Goal: Task Accomplishment & Management: Complete application form

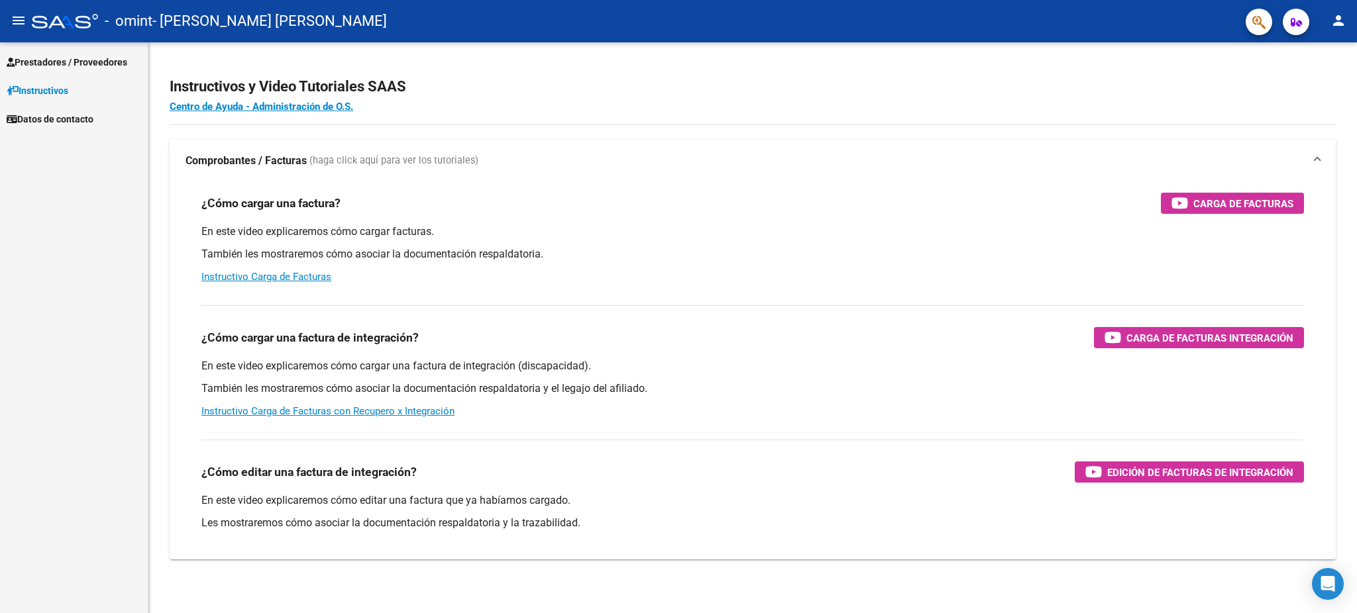
click at [58, 55] on span "Prestadores / Proveedores" at bounding box center [67, 62] width 121 height 15
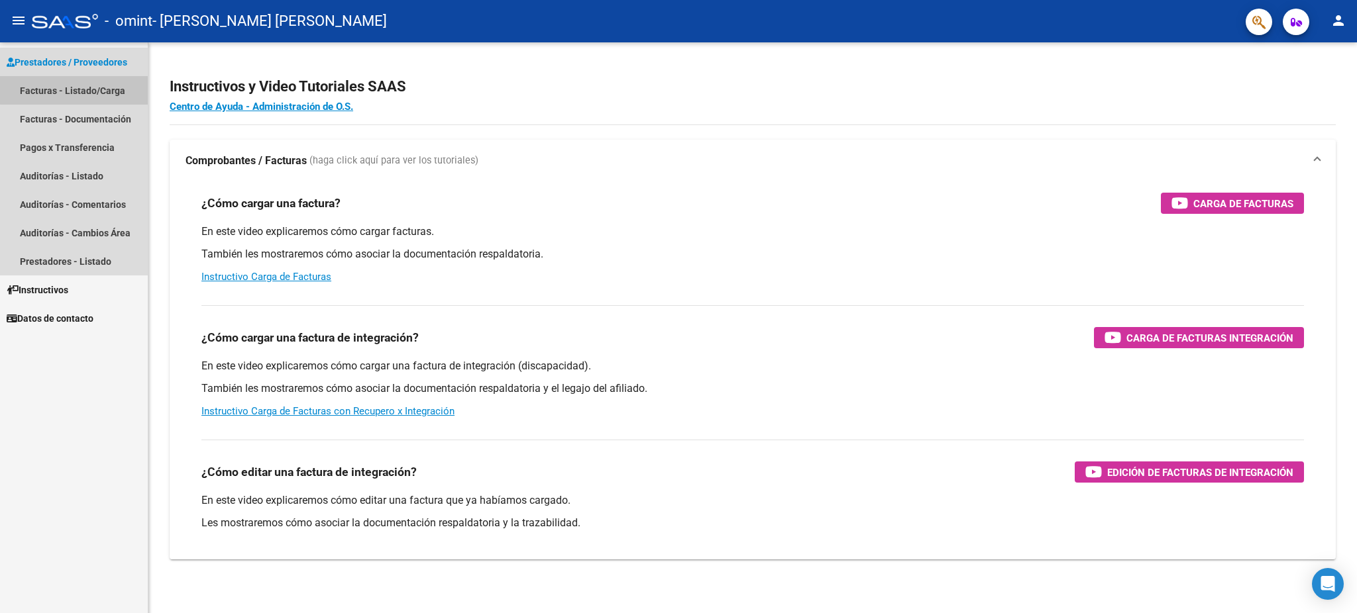
click at [85, 90] on link "Facturas - Listado/Carga" at bounding box center [74, 90] width 148 height 28
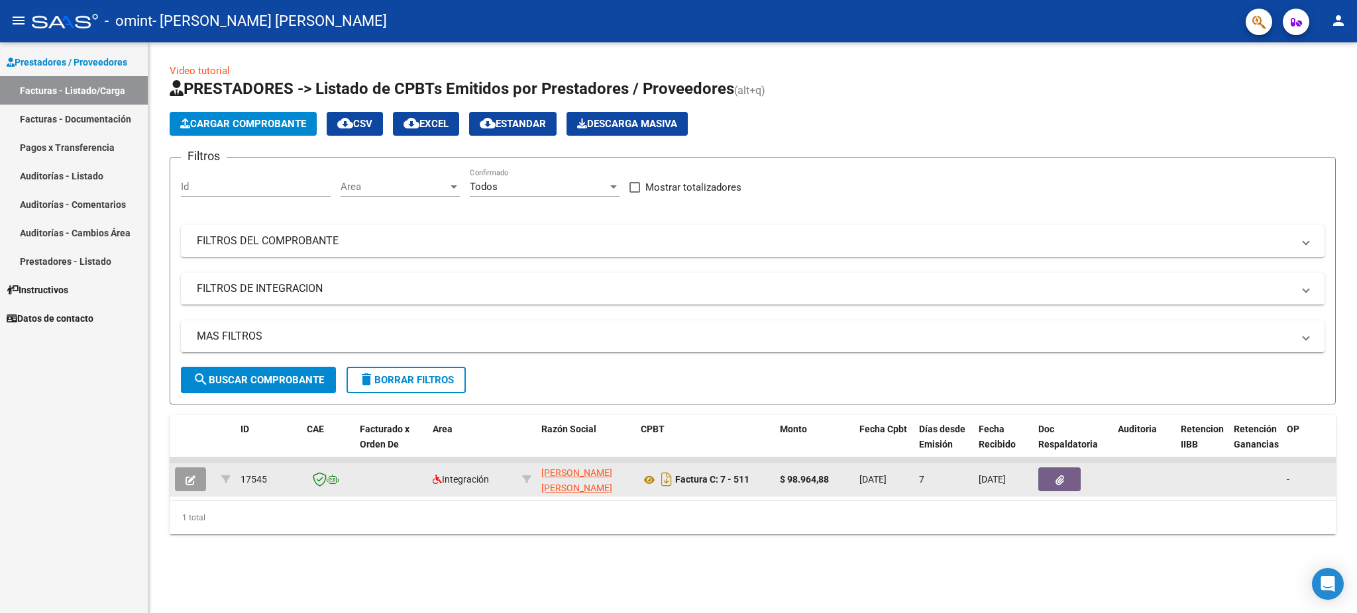
click at [184, 472] on button "button" at bounding box center [190, 480] width 31 height 24
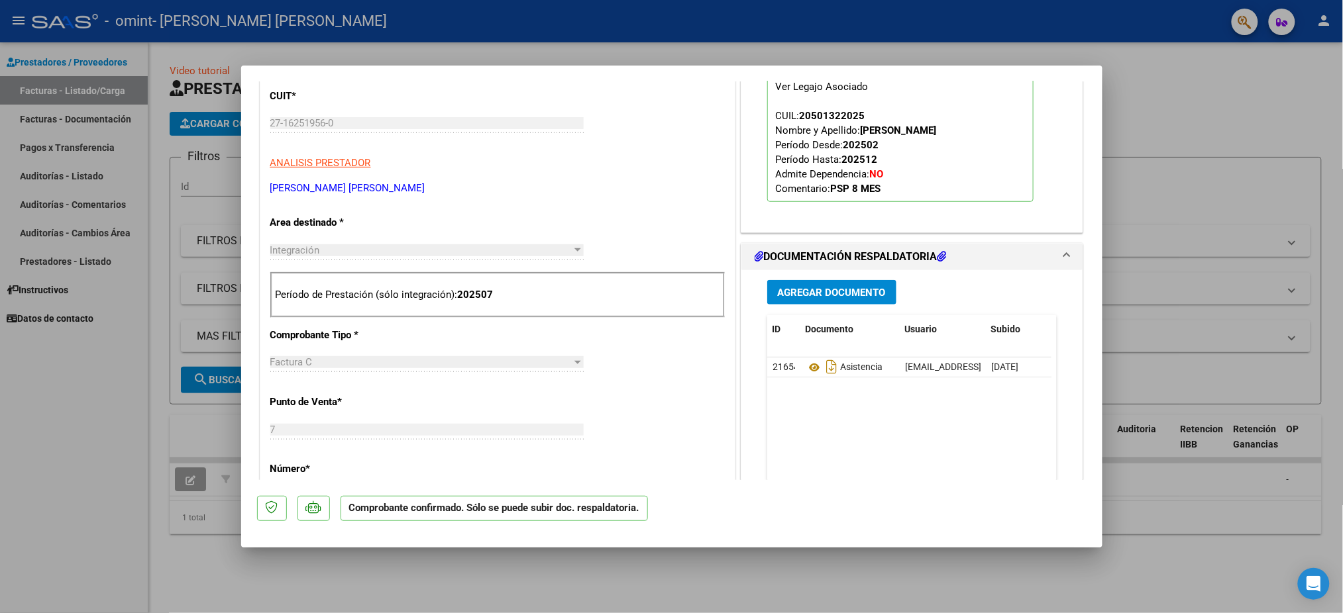
scroll to position [353, 0]
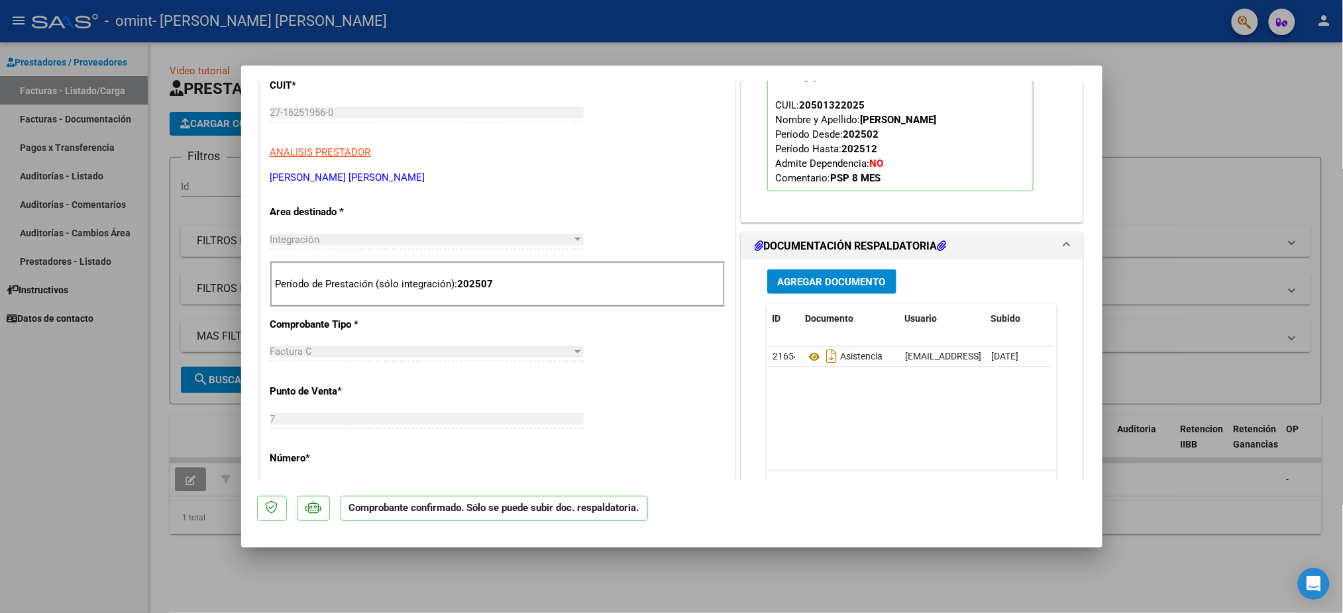
click at [1181, 526] on div at bounding box center [671, 306] width 1343 height 613
type input "$ 0,00"
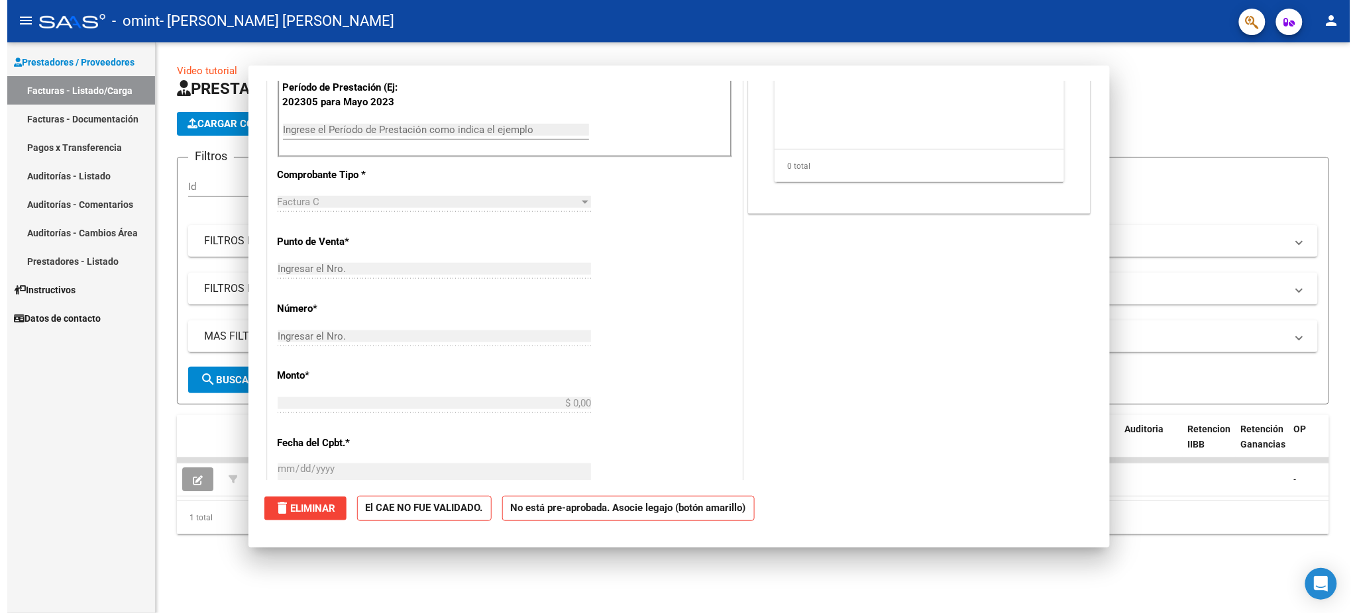
scroll to position [0, 0]
